Goal: Task Accomplishment & Management: Complete application form

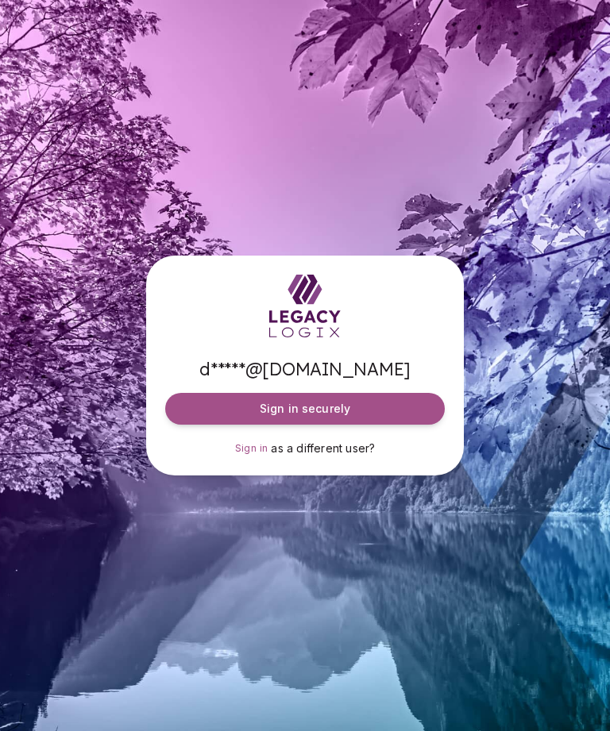
click at [395, 425] on button "Sign in securely" at bounding box center [305, 409] width 280 height 32
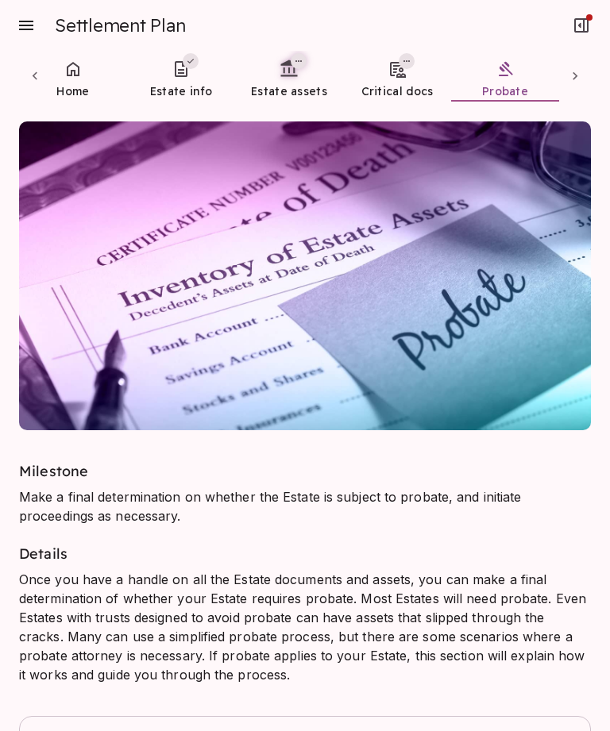
scroll to position [33, 0]
click at [64, 84] on span "Home" at bounding box center [72, 91] width 33 height 14
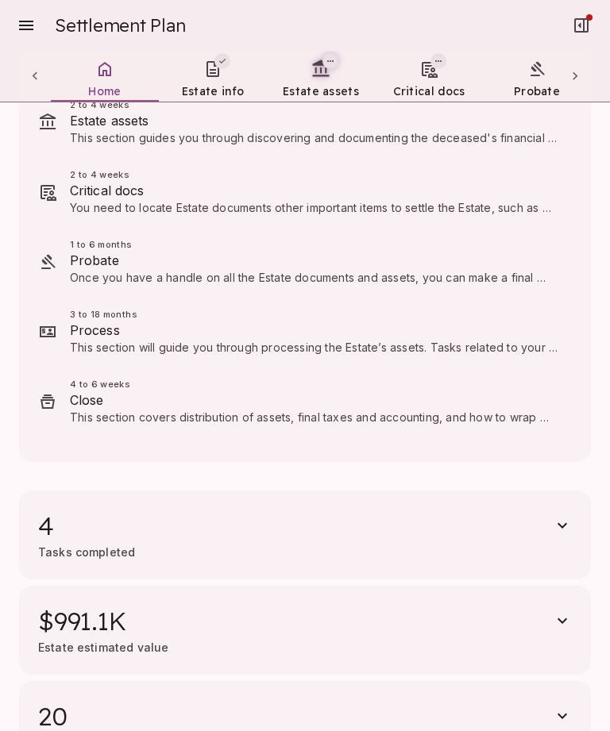
scroll to position [245, 0]
click at [38, 71] on icon at bounding box center [35, 76] width 16 height 16
click at [38, 72] on icon at bounding box center [35, 76] width 16 height 16
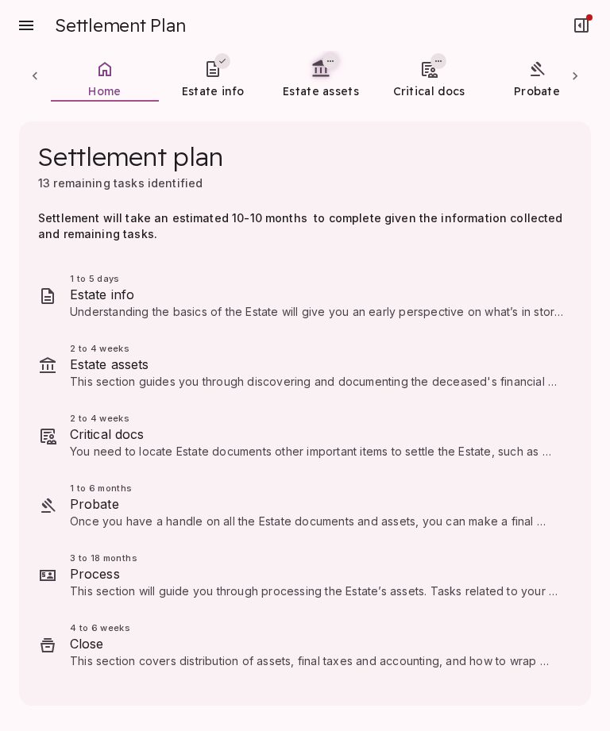
scroll to position [0, 0]
click at [581, 24] on icon "button" at bounding box center [581, 25] width 19 height 19
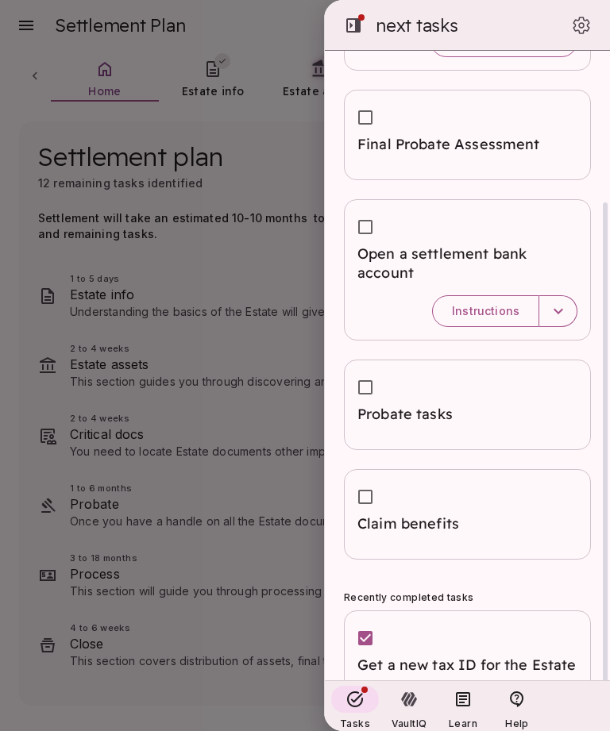
scroll to position [161, 0]
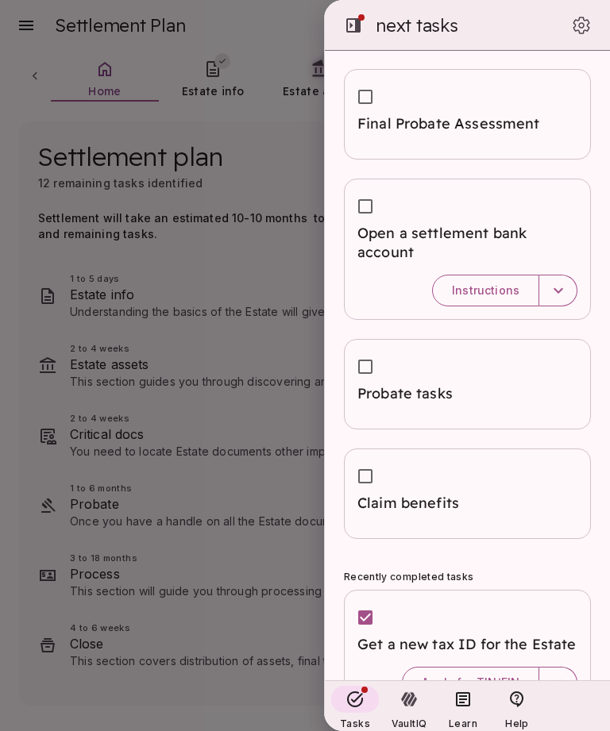
click at [549, 675] on icon "button" at bounding box center [558, 682] width 19 height 19
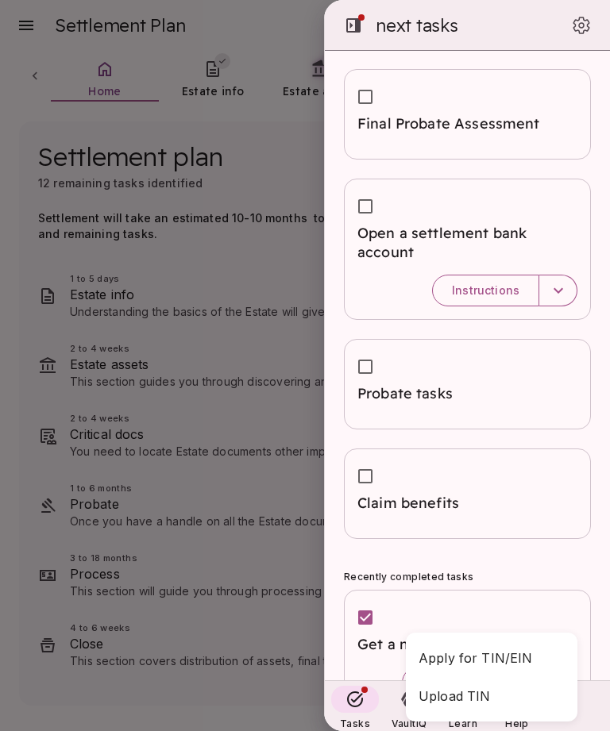
click at [477, 698] on span "Upload TIN" at bounding box center [492, 696] width 146 height 19
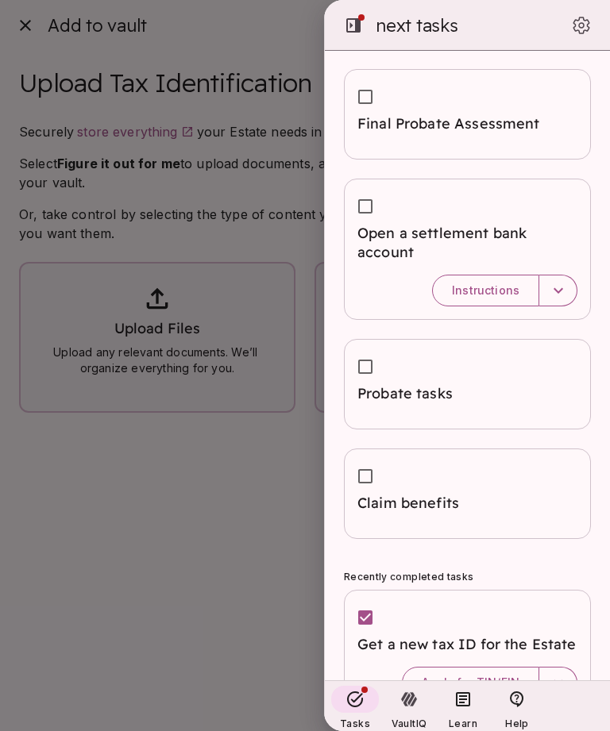
click at [195, 322] on div at bounding box center [305, 365] width 610 height 731
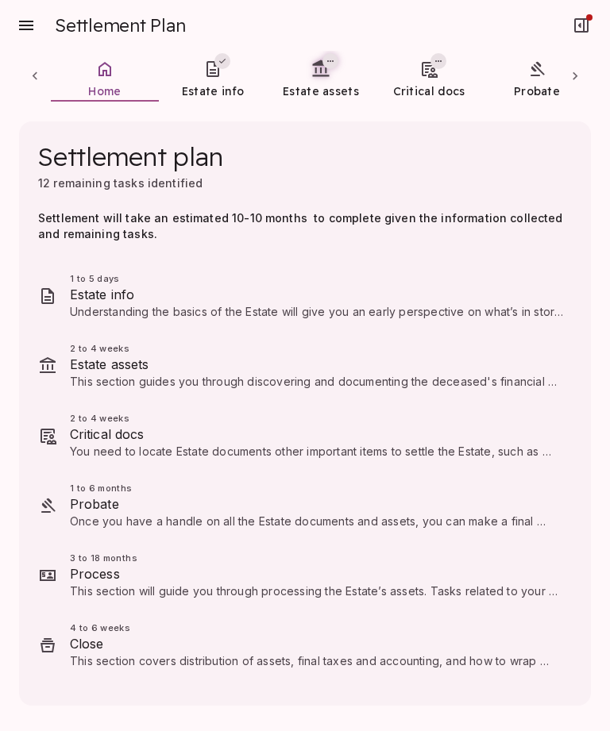
click at [582, 34] on icon "button" at bounding box center [581, 25] width 19 height 19
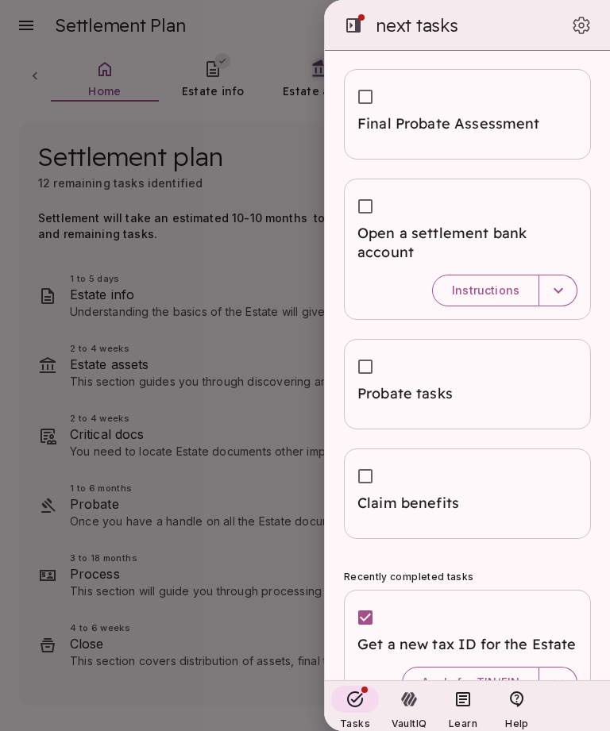
click at [538, 673] on button "Apply for TIN/EIN" at bounding box center [470, 683] width 137 height 32
click at [564, 675] on icon "button" at bounding box center [558, 682] width 19 height 19
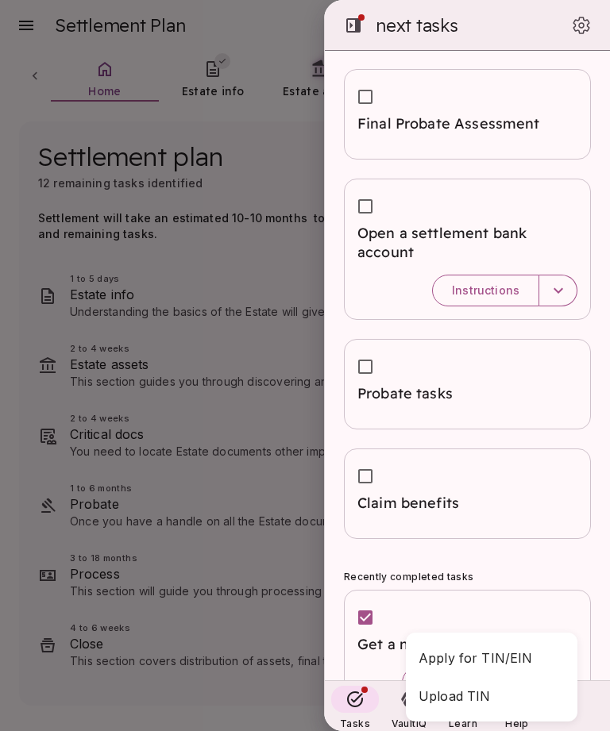
click at [480, 698] on span "Upload TIN" at bounding box center [492, 696] width 146 height 19
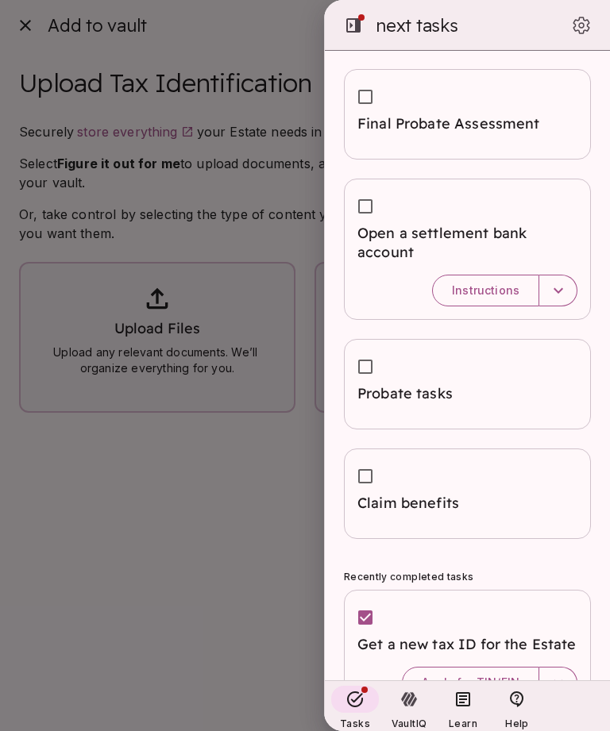
click at [357, 27] on icon "button" at bounding box center [353, 25] width 14 height 14
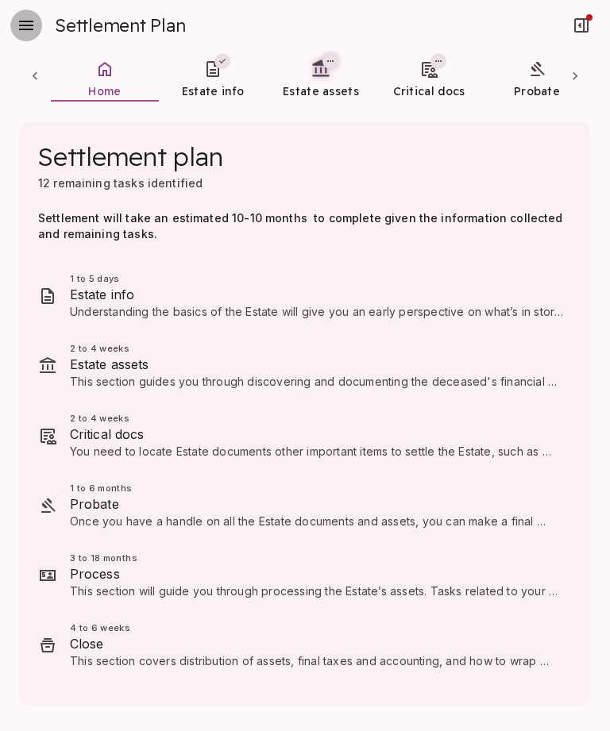
click at [26, 20] on icon "button" at bounding box center [26, 25] width 19 height 19
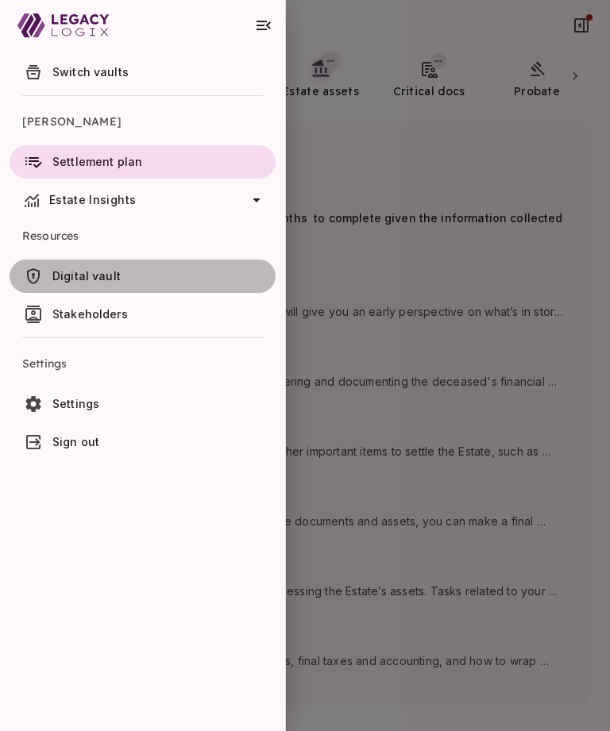
click at [88, 272] on span "Digital vault" at bounding box center [86, 276] width 68 height 14
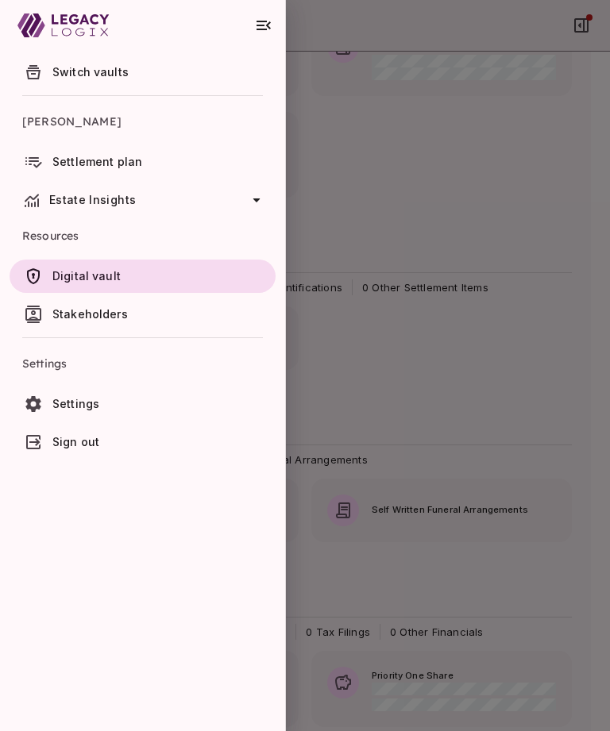
click at [485, 378] on div at bounding box center [305, 365] width 610 height 731
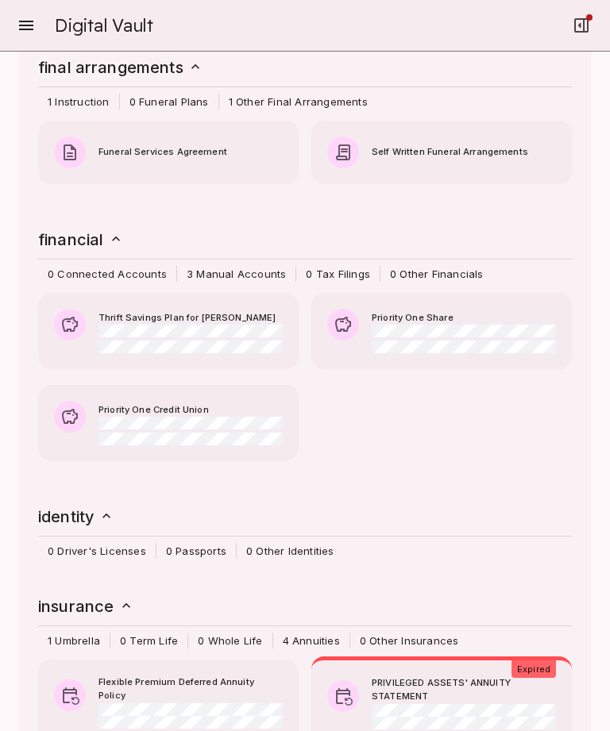
scroll to position [720, 0]
click at [108, 236] on icon at bounding box center [116, 240] width 16 height 16
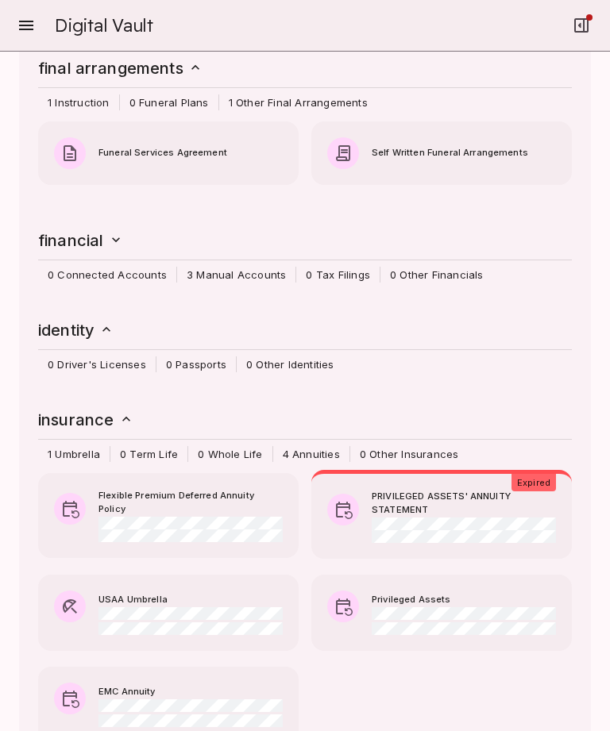
click at [108, 232] on icon at bounding box center [116, 240] width 16 height 16
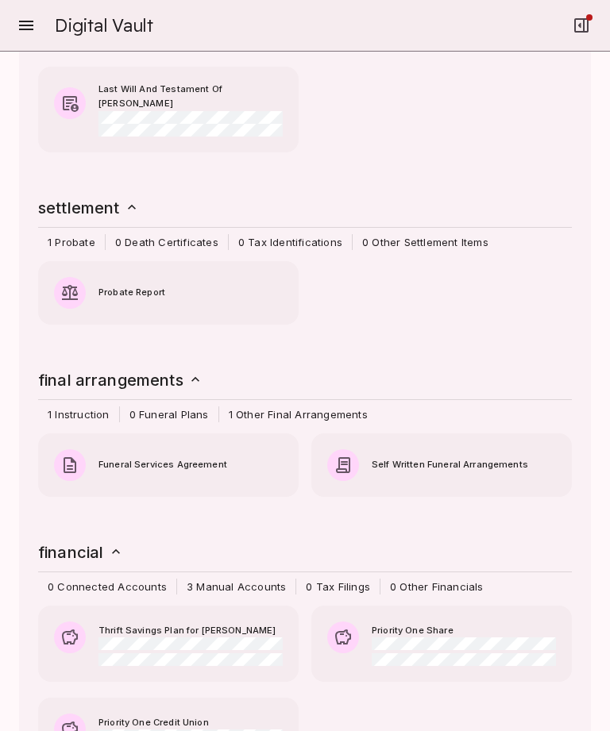
scroll to position [407, 0]
click at [296, 241] on span "0 Tax Identifications" at bounding box center [290, 243] width 123 height 16
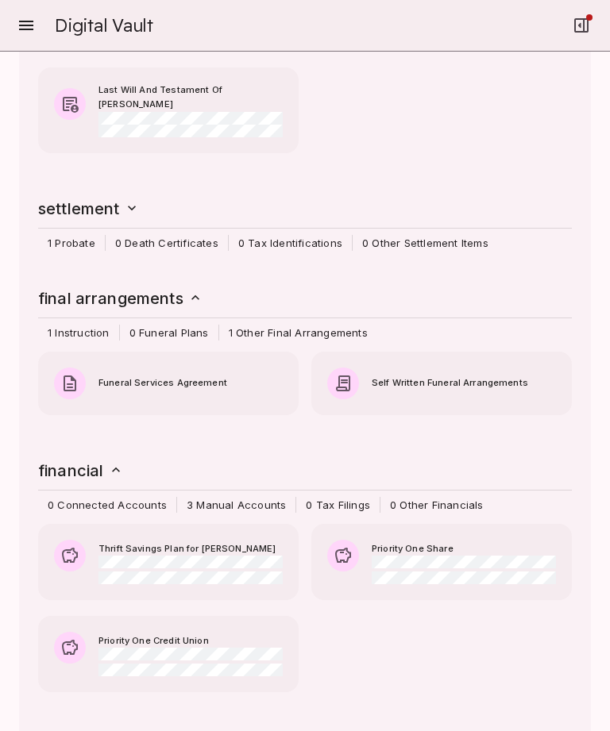
click at [299, 240] on span "0 Tax Identifications" at bounding box center [290, 243] width 123 height 16
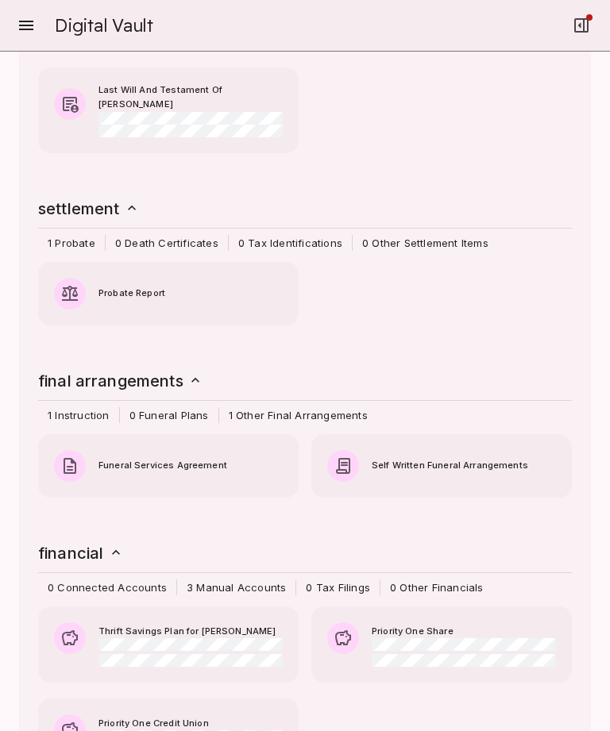
click at [129, 200] on icon at bounding box center [132, 208] width 16 height 16
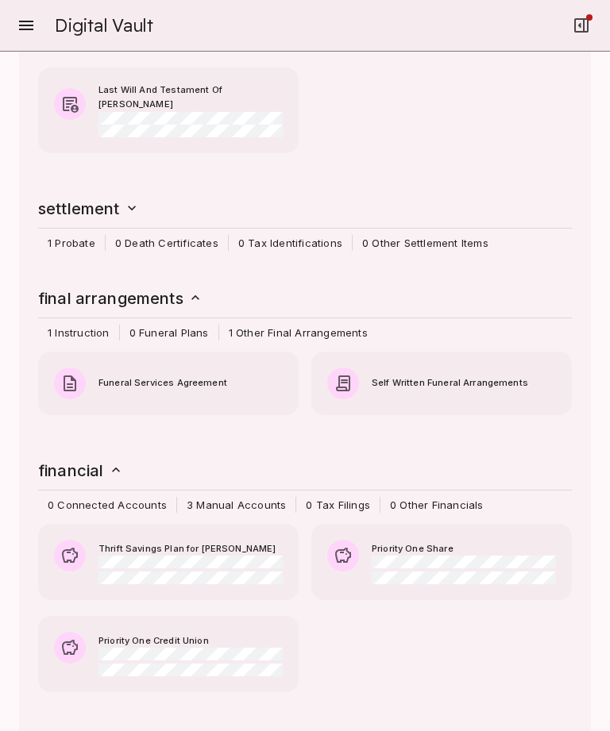
click at [124, 211] on h6 "settlement" at bounding box center [89, 208] width 102 height 25
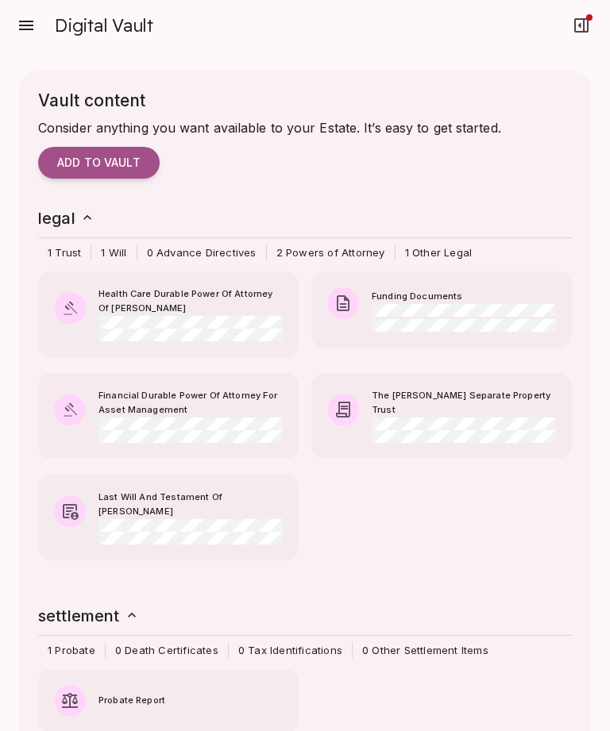
scroll to position [0, 0]
click at [98, 172] on button "Add to vault" at bounding box center [99, 163] width 122 height 32
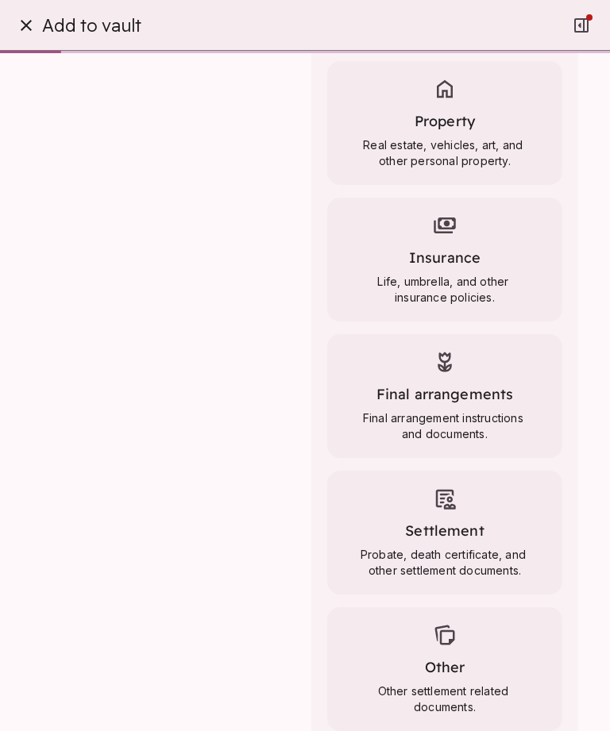
scroll to position [307, 0]
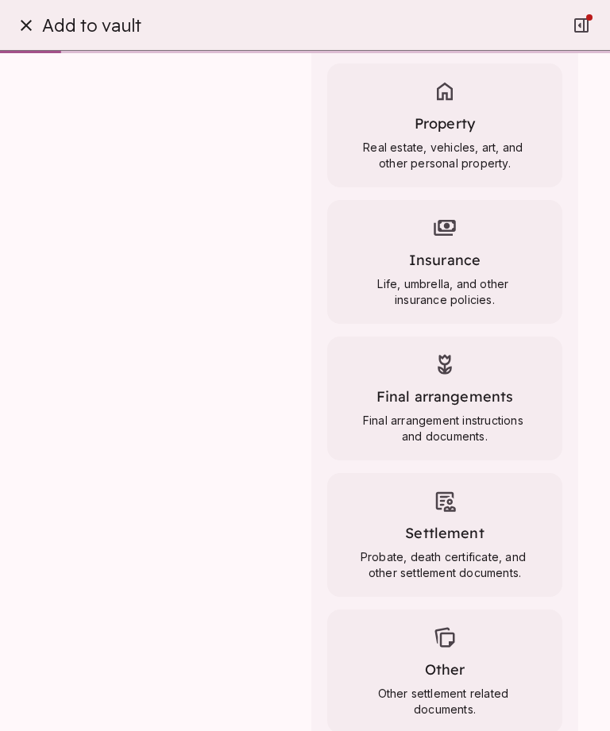
click at [484, 518] on div "Settlement Probate, death certificate, and other settlement documents." at bounding box center [444, 535] width 235 height 124
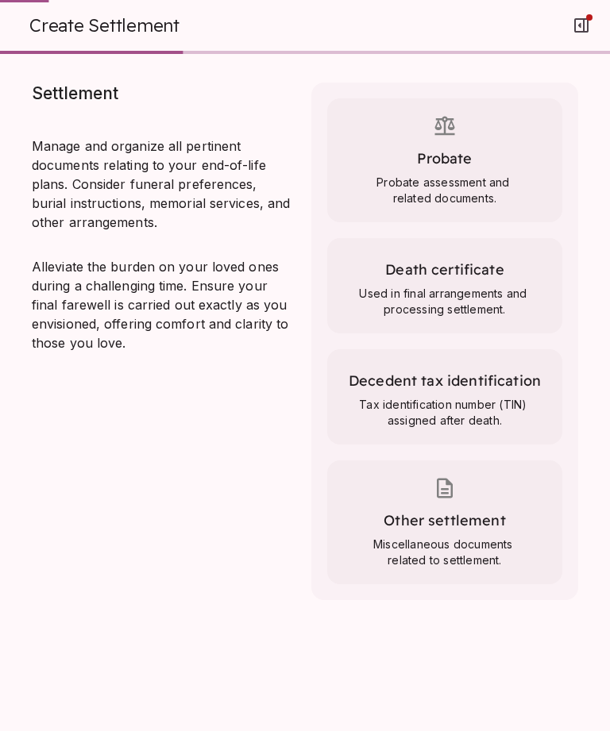
scroll to position [0, 0]
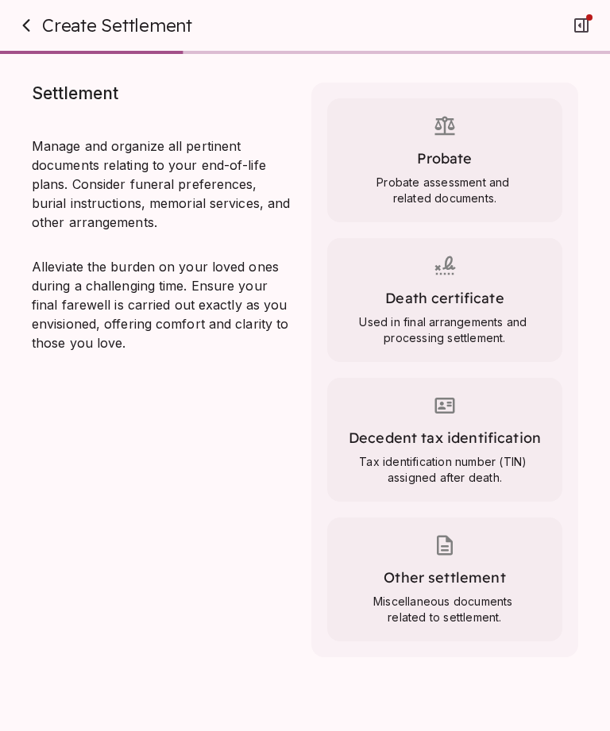
click at [454, 403] on icon at bounding box center [445, 406] width 20 height 16
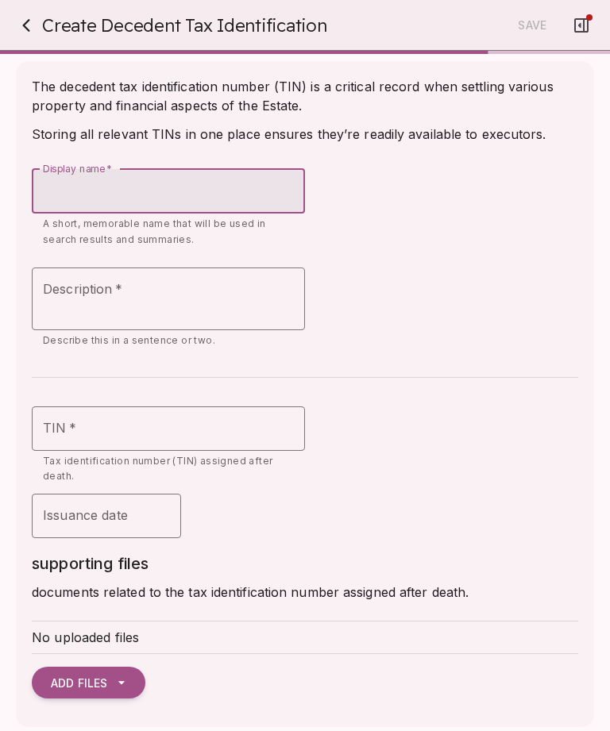
scroll to position [5, 0]
click at [584, 28] on icon "button" at bounding box center [581, 25] width 14 height 14
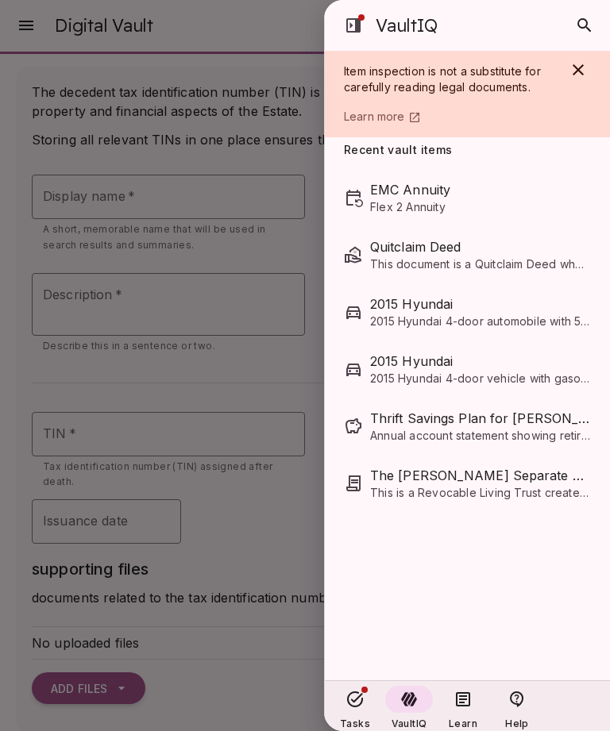
click at [578, 68] on icon "button" at bounding box center [578, 69] width 19 height 19
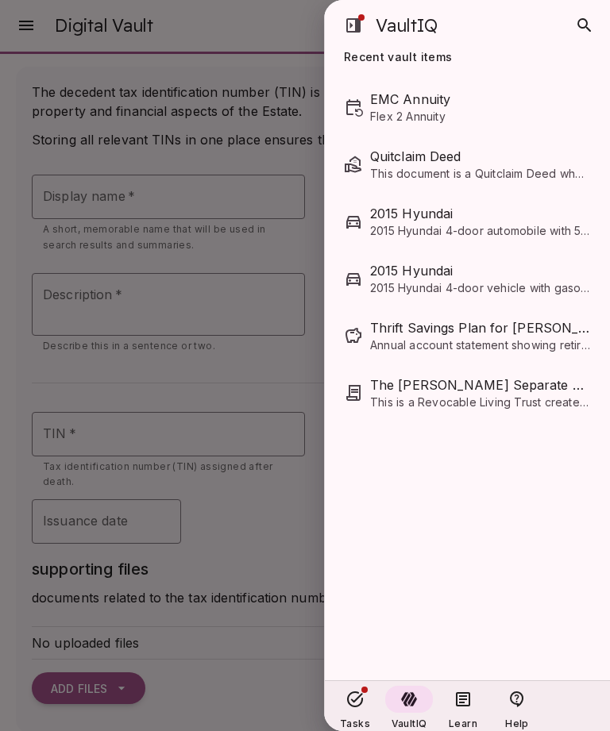
click at [283, 529] on div at bounding box center [305, 365] width 610 height 731
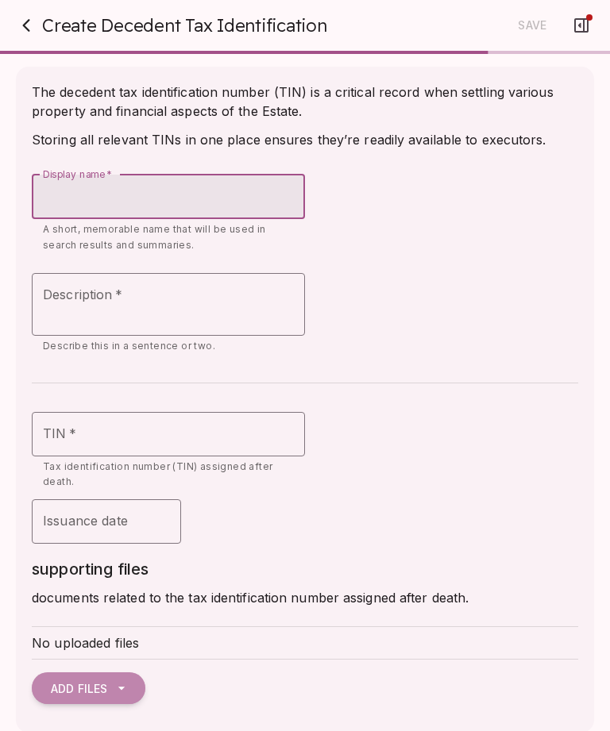
click at [110, 686] on button "Add Files" at bounding box center [89, 689] width 114 height 32
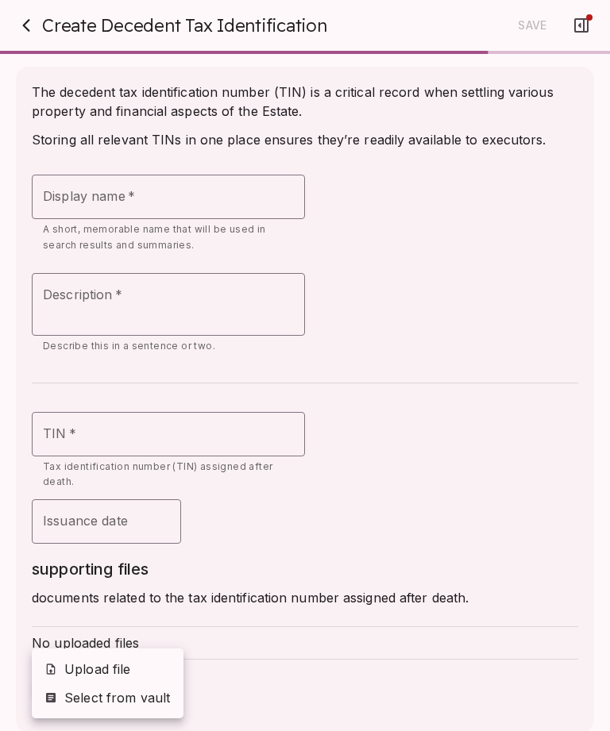
click at [119, 667] on span "Upload file" at bounding box center [117, 669] width 106 height 19
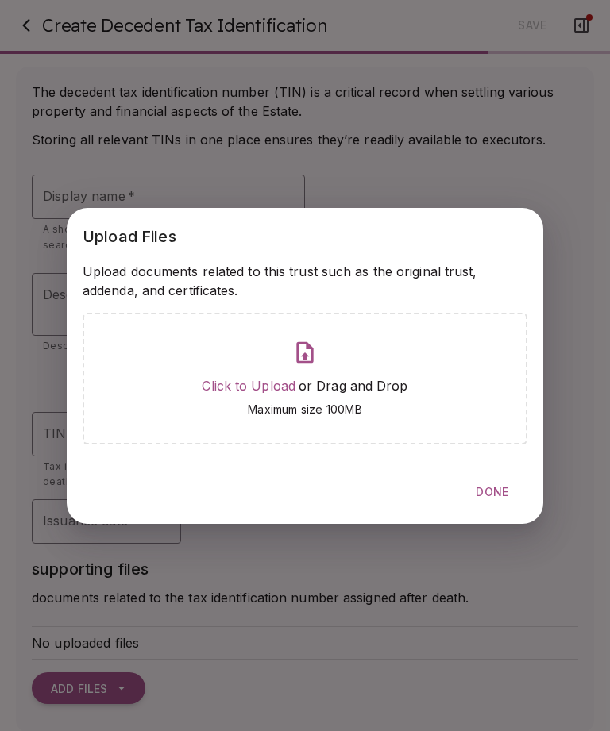
click at [314, 349] on icon at bounding box center [304, 352] width 25 height 25
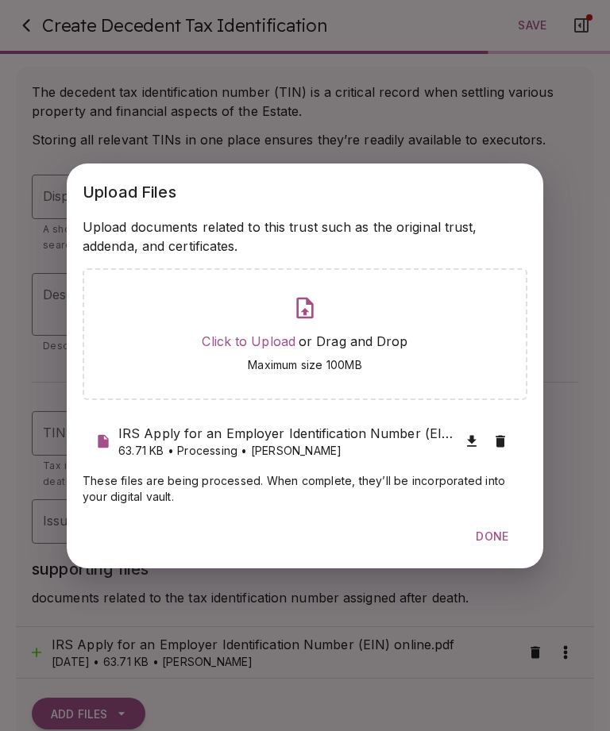
click at [499, 534] on span "Done" at bounding box center [492, 537] width 33 height 14
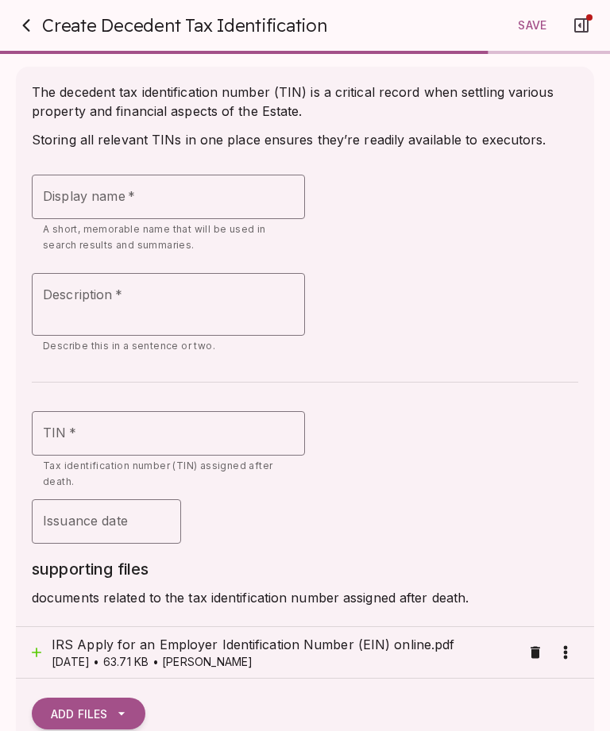
click at [71, 428] on div "TIN   * TIN   *" at bounding box center [168, 433] width 273 height 44
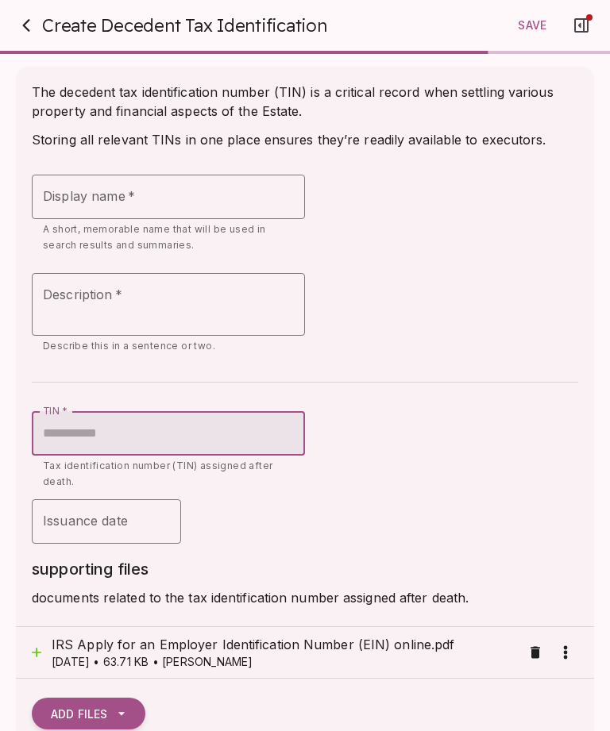
click at [71, 427] on div "TIN   * TIN   *" at bounding box center [168, 433] width 273 height 44
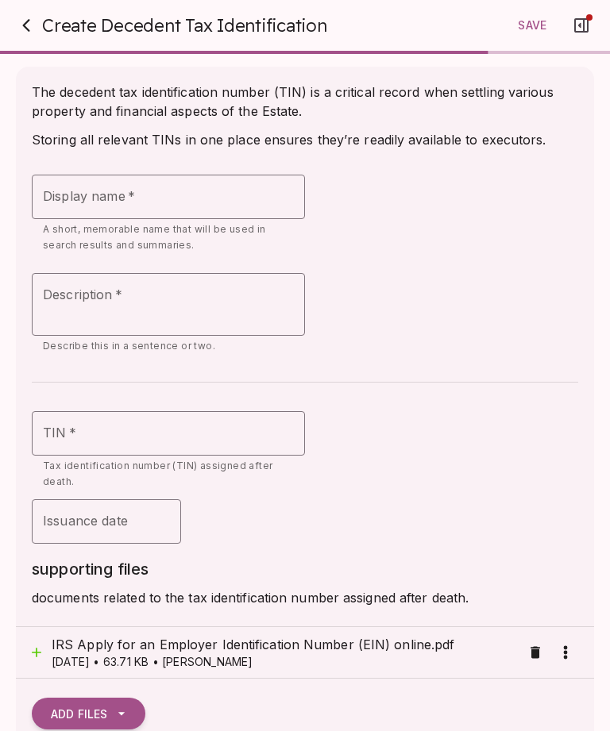
scroll to position [51, 0]
click at [64, 429] on div "TIN   * TIN   *" at bounding box center [168, 433] width 273 height 44
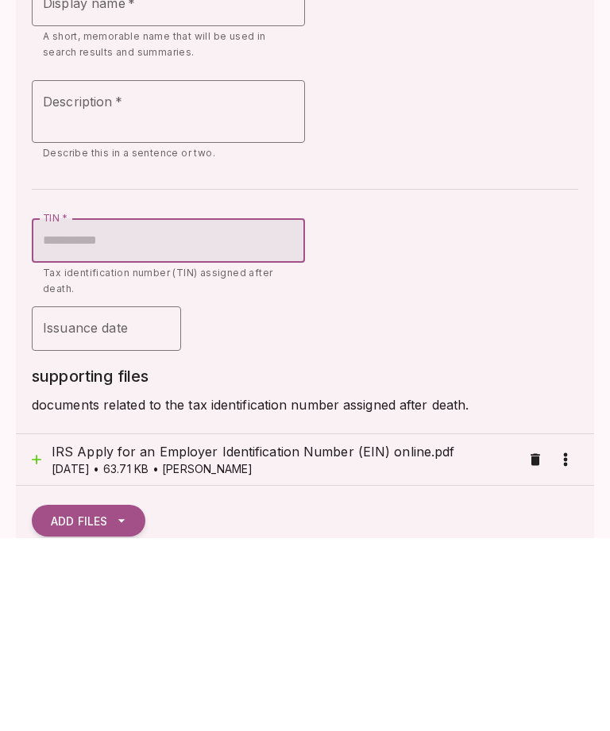
paste input "**********"
type input "**********"
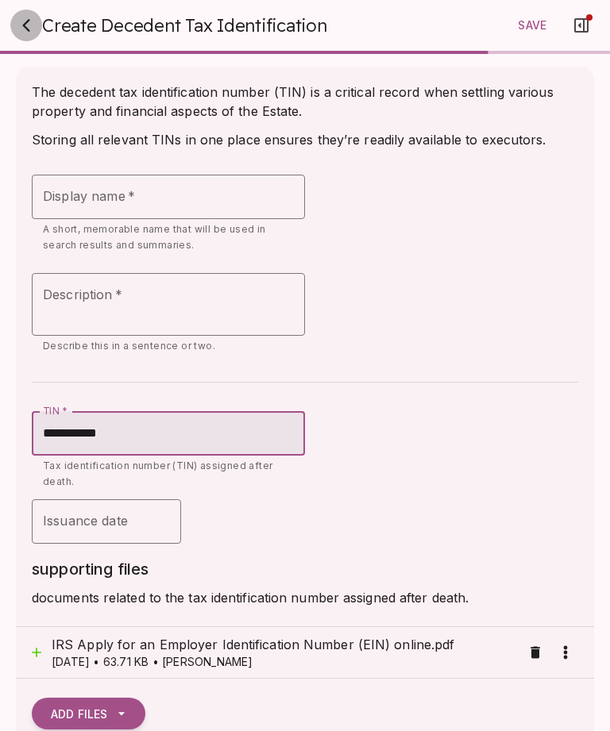
click at [30, 30] on icon "button" at bounding box center [26, 25] width 19 height 19
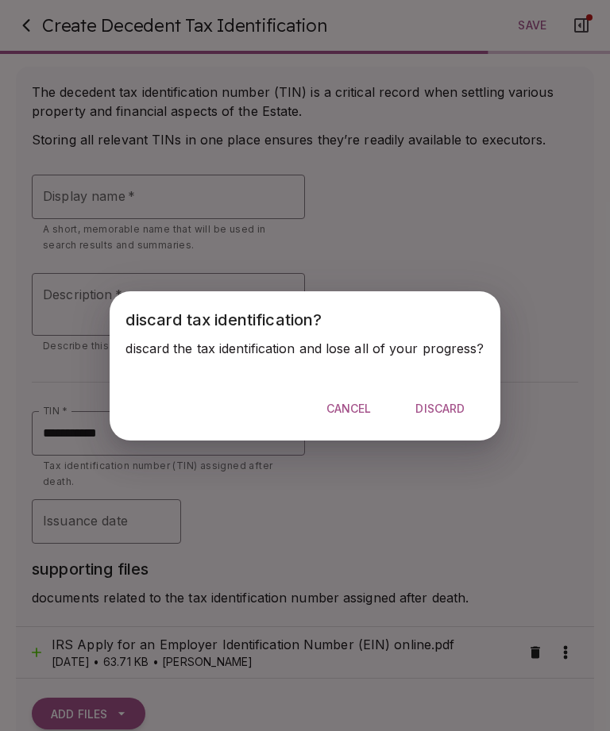
click at [447, 403] on span "Discard" at bounding box center [439, 409] width 49 height 14
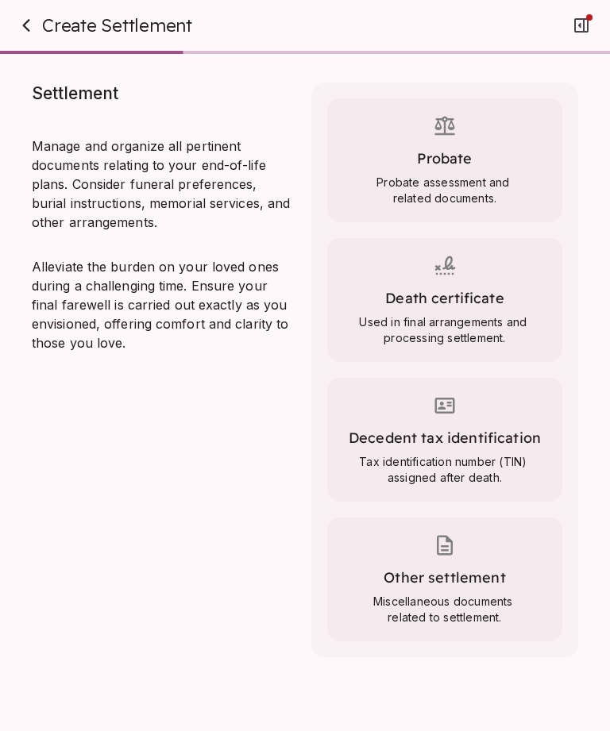
click at [38, 25] on button "button" at bounding box center [26, 26] width 32 height 32
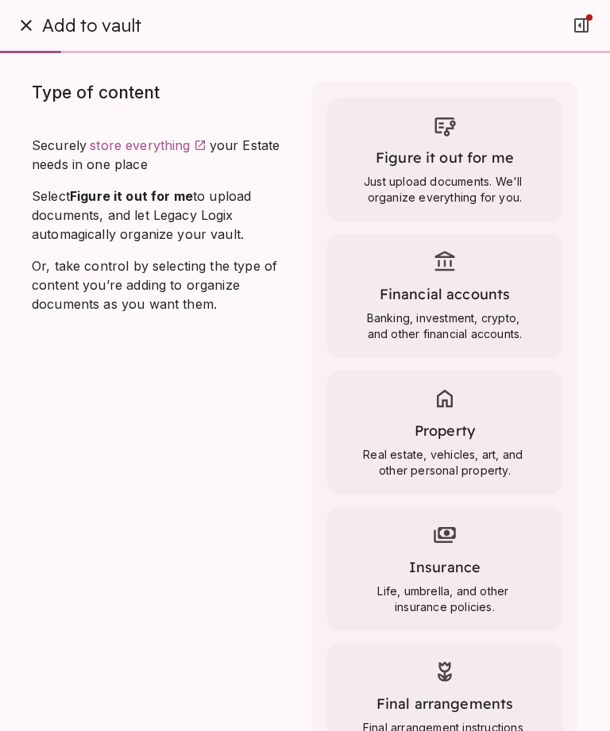
click at [28, 27] on icon "button" at bounding box center [26, 25] width 11 height 11
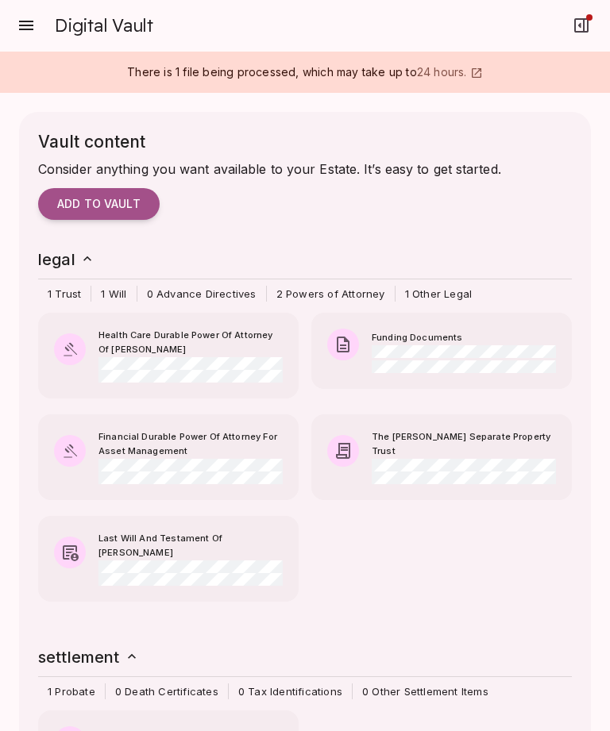
click at [96, 217] on button "Add to vault" at bounding box center [99, 204] width 122 height 32
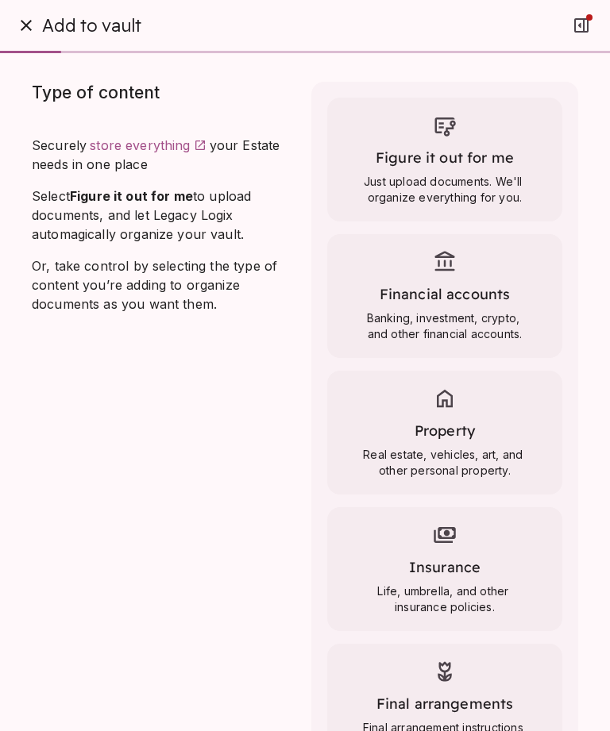
click at [25, 29] on icon "button" at bounding box center [26, 25] width 19 height 19
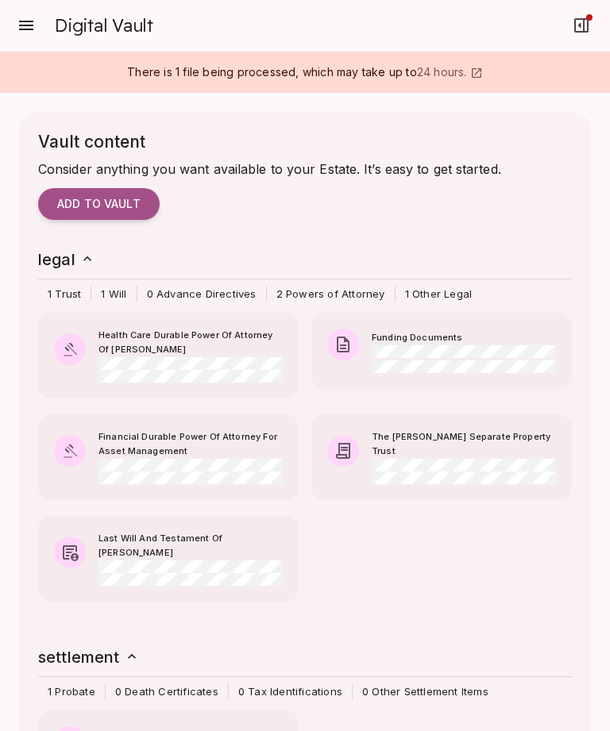
click at [26, 13] on button "button" at bounding box center [26, 26] width 32 height 32
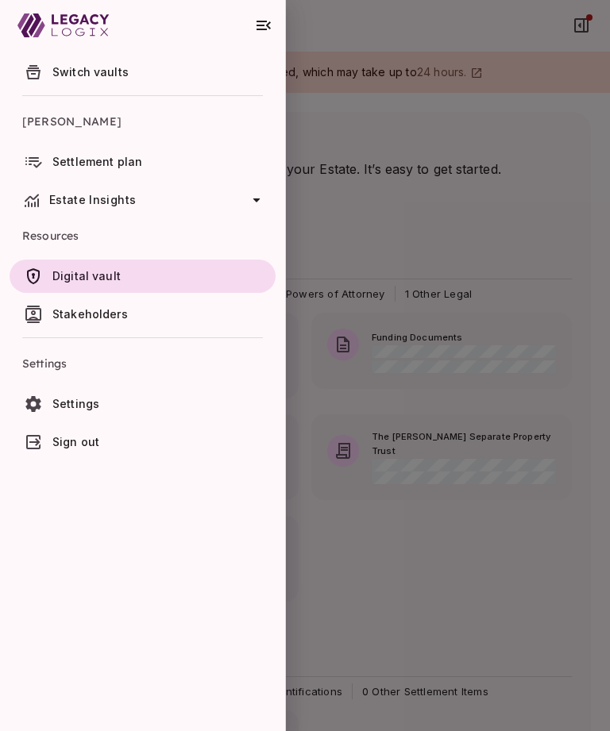
click at [98, 160] on span "Settlement plan" at bounding box center [97, 162] width 90 height 14
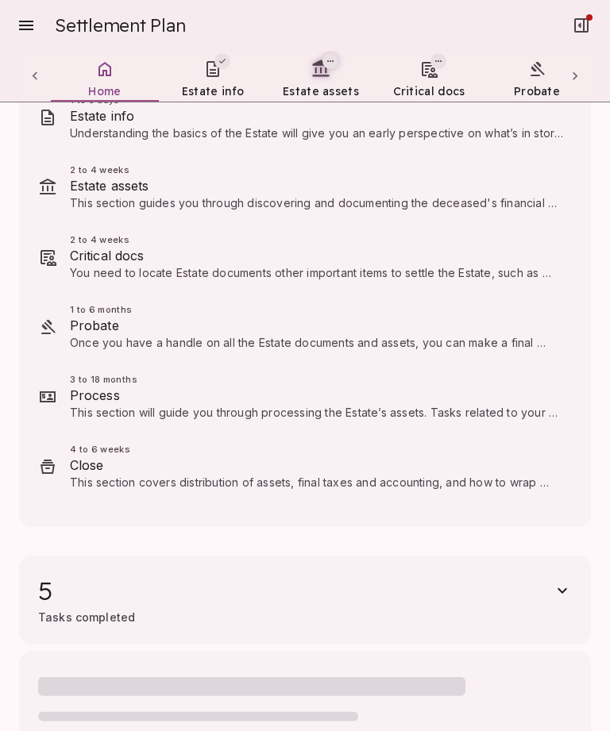
scroll to position [180, 0]
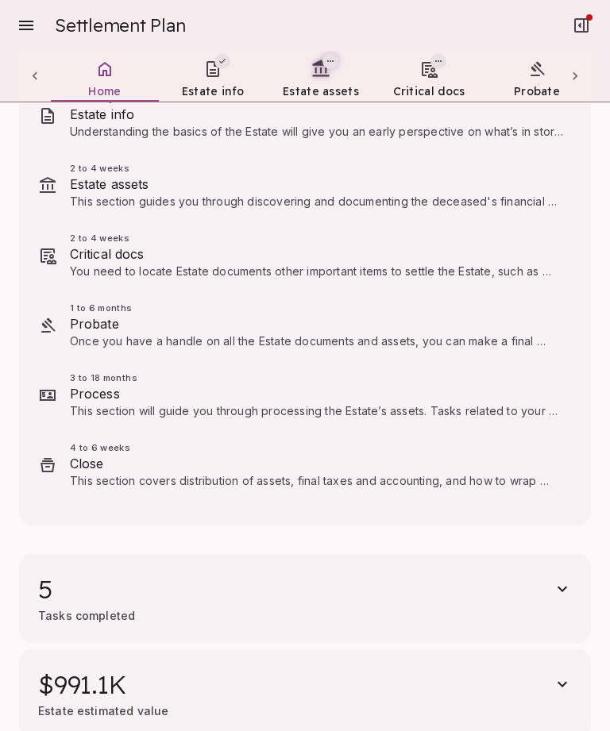
click at [416, 426] on li "3 to 18 months Process This section will guide you through processing the Estat…" at bounding box center [305, 396] width 546 height 70
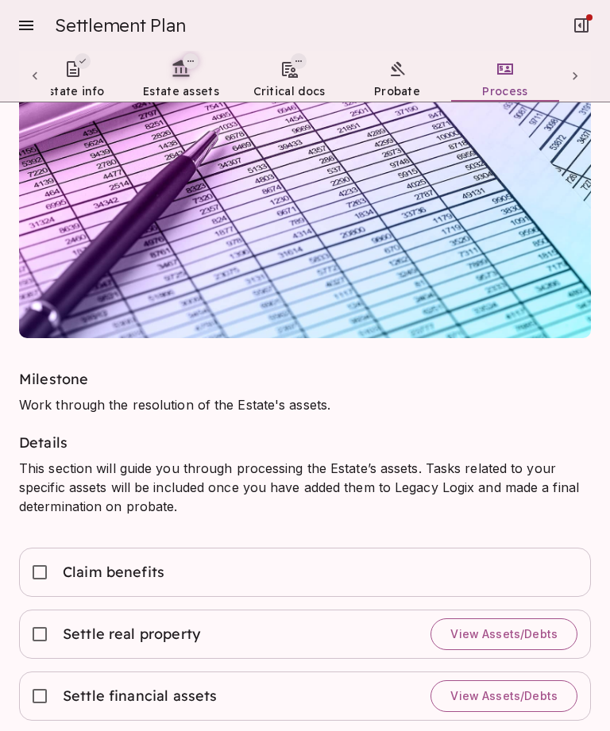
scroll to position [0, 140]
click at [26, 78] on div at bounding box center [35, 76] width 32 height 51
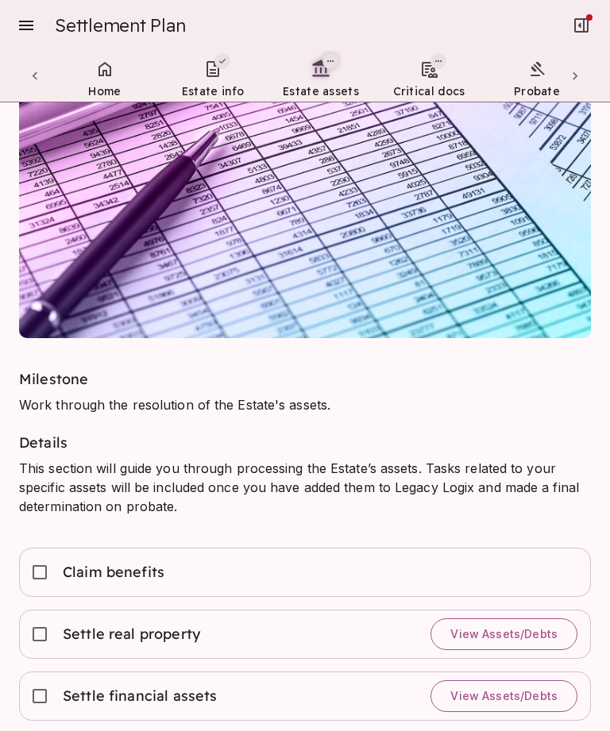
scroll to position [0, 0]
click at [110, 69] on icon at bounding box center [104, 69] width 13 height 14
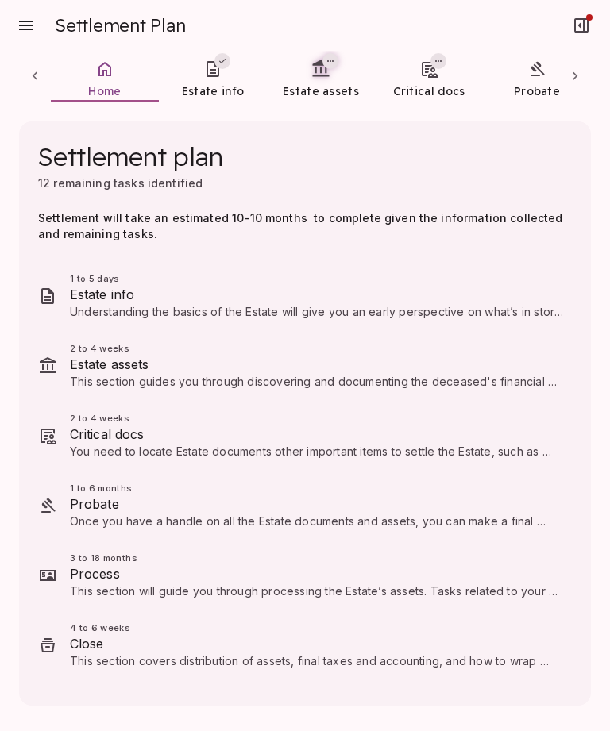
click at [407, 376] on span "This section guides you through discovering and documenting the deceased's fina…" at bounding box center [314, 413] width 488 height 77
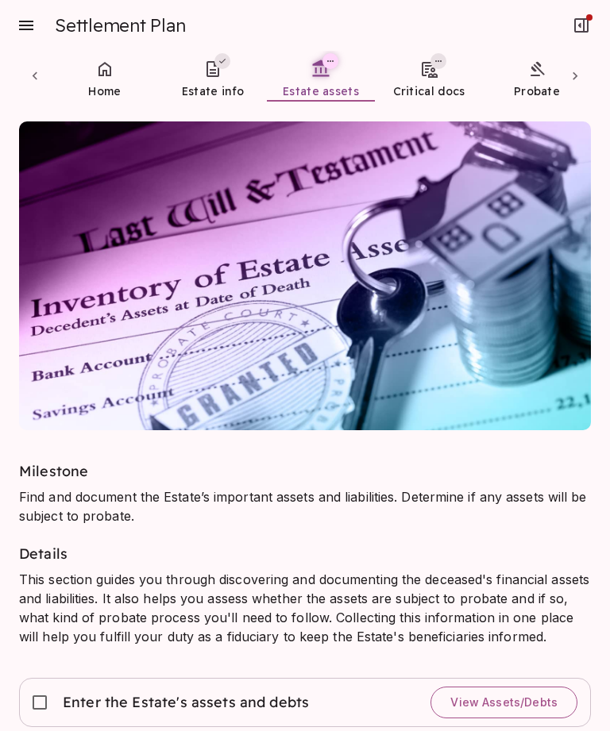
scroll to position [51, 0]
click at [423, 62] on icon at bounding box center [430, 70] width 16 height 16
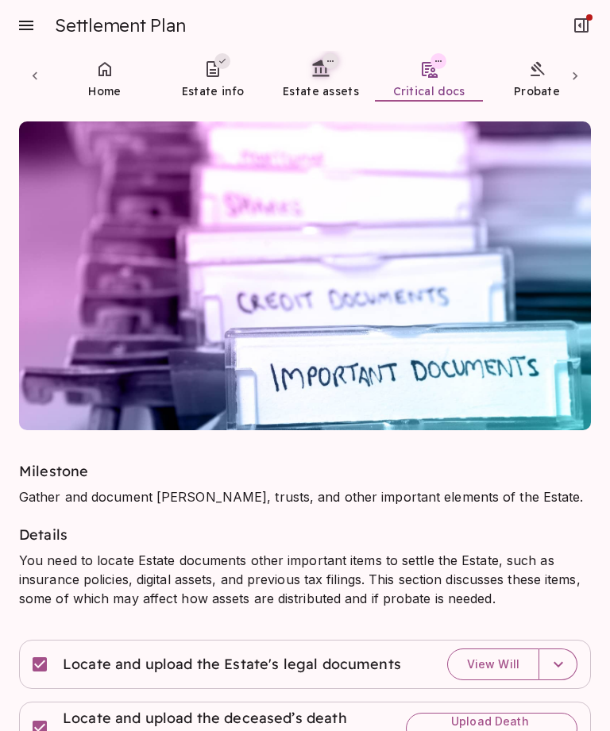
click at [32, 83] on icon at bounding box center [35, 76] width 16 height 16
click at [39, 73] on icon at bounding box center [35, 76] width 16 height 16
click at [35, 81] on icon at bounding box center [35, 76] width 16 height 16
click at [23, 69] on div at bounding box center [35, 76] width 32 height 51
click at [98, 77] on icon at bounding box center [104, 69] width 19 height 19
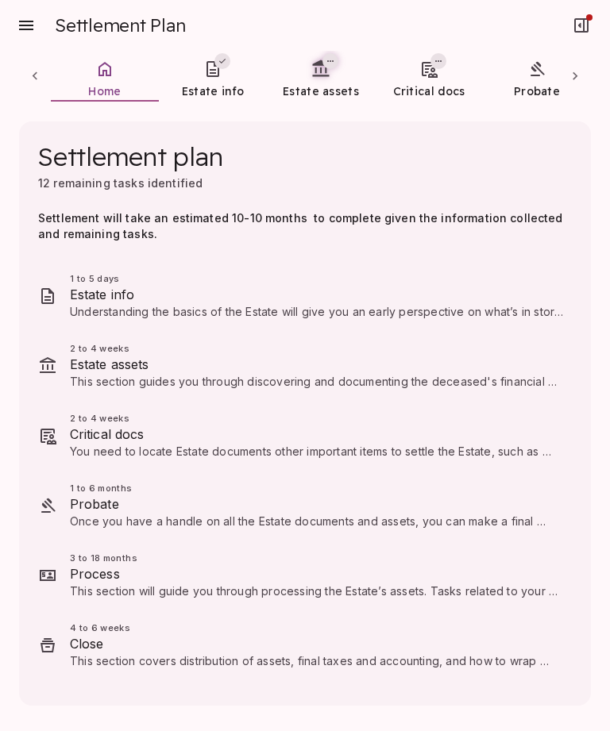
click at [21, 83] on div at bounding box center [35, 76] width 32 height 51
click at [210, 81] on link "Estate info" at bounding box center [213, 79] width 108 height 57
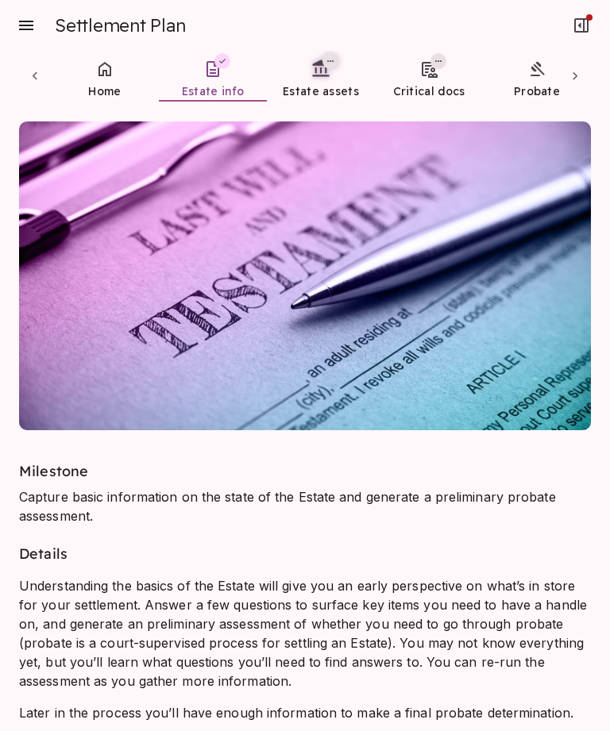
click at [319, 75] on icon at bounding box center [321, 68] width 17 height 17
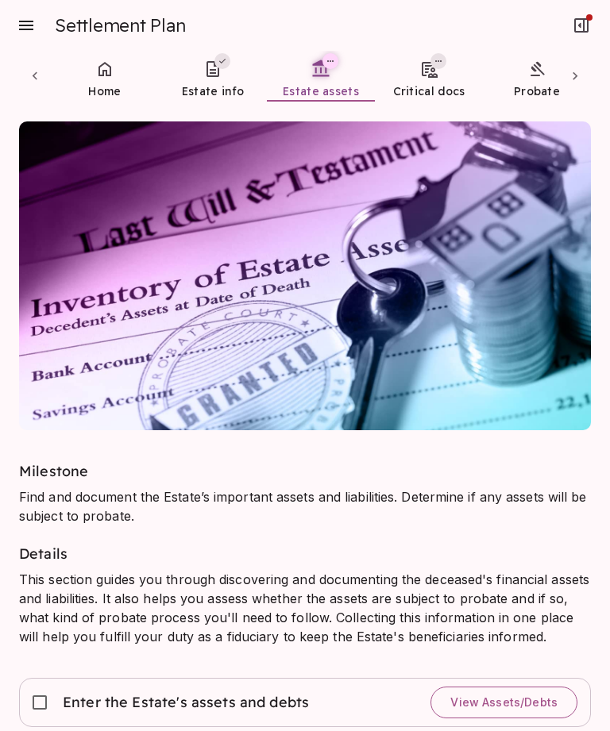
click at [424, 70] on icon at bounding box center [428, 69] width 19 height 19
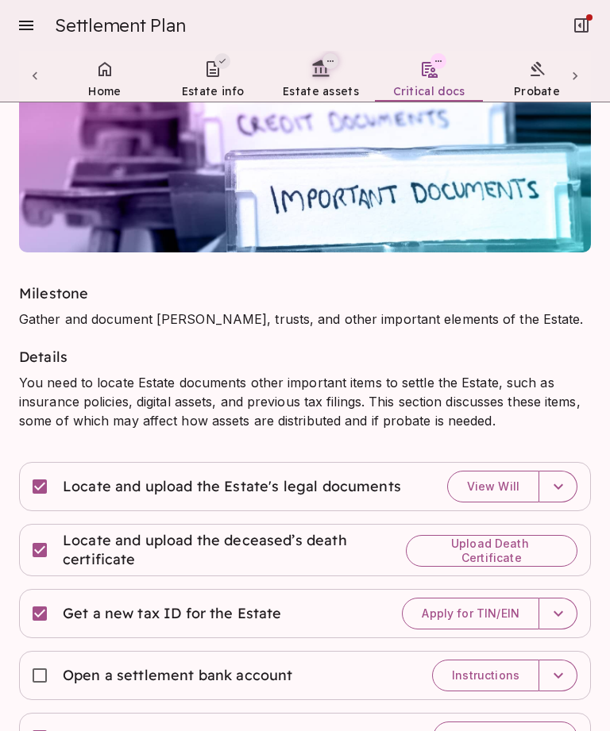
scroll to position [176, 0]
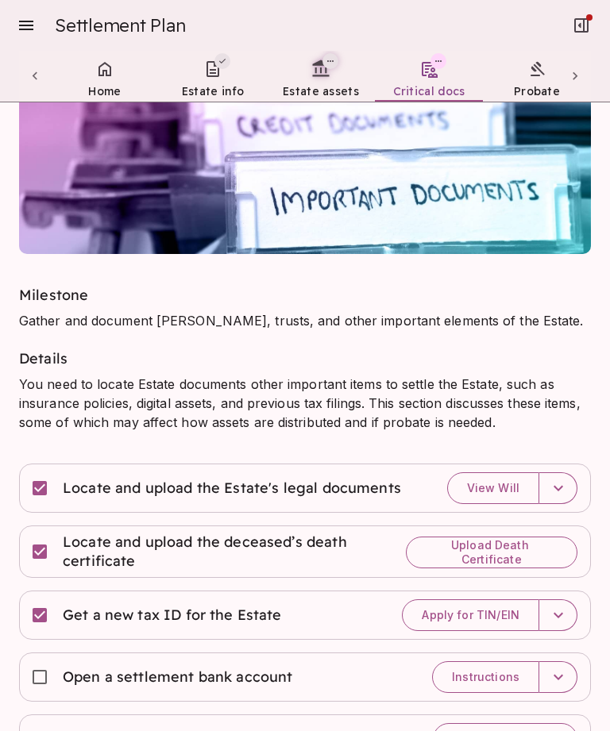
click at [499, 617] on span "Apply for TIN/EIN" at bounding box center [471, 615] width 98 height 14
